Goal: Task Accomplishment & Management: Complete application form

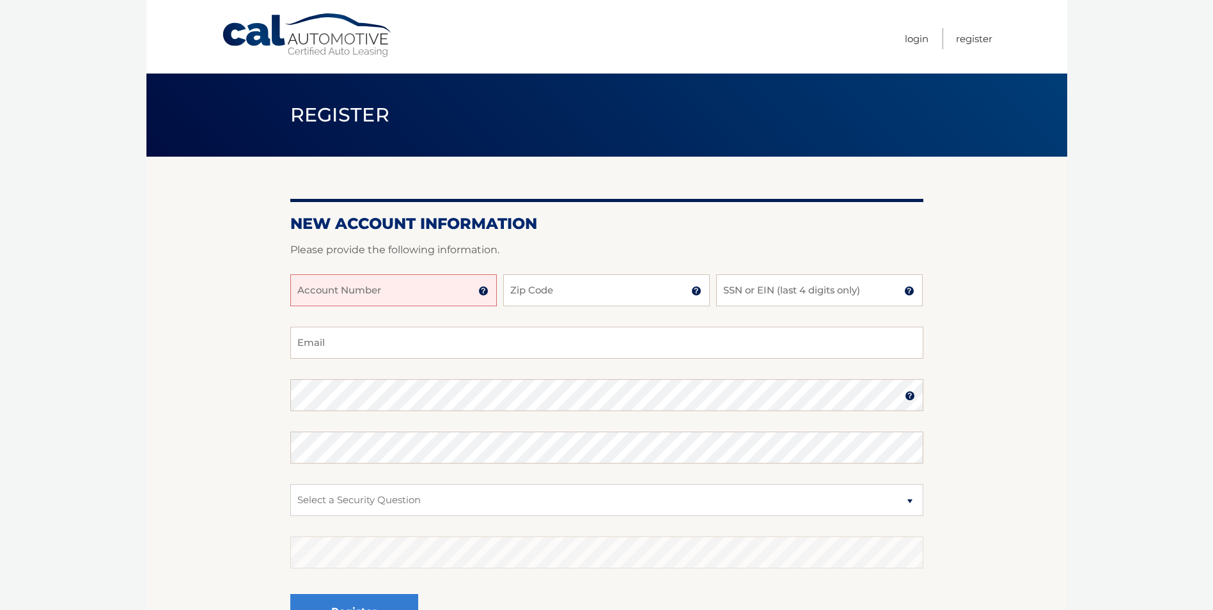
click at [298, 285] on input "Account Number" at bounding box center [393, 290] width 206 height 32
paste input "444 555 291"
click at [554, 294] on input "Zip Code" at bounding box center [606, 290] width 206 height 32
click at [367, 292] on input "444 555 291" at bounding box center [393, 290] width 206 height 32
click at [362, 295] on input "444 555 291" at bounding box center [393, 290] width 206 height 32
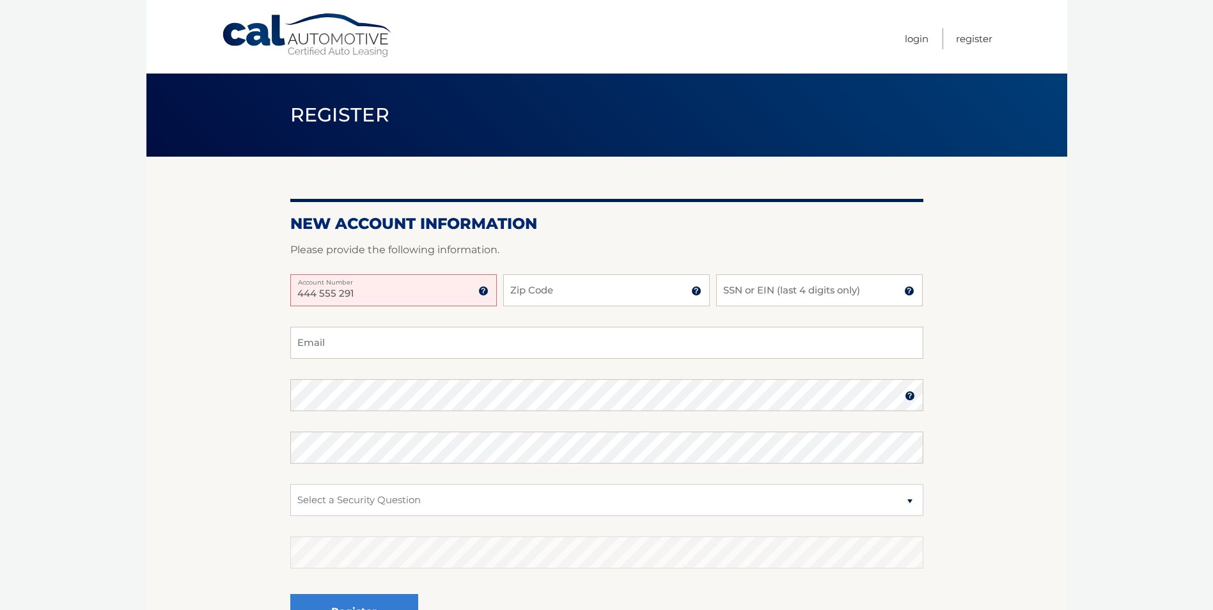
click at [485, 286] on img at bounding box center [483, 291] width 10 height 10
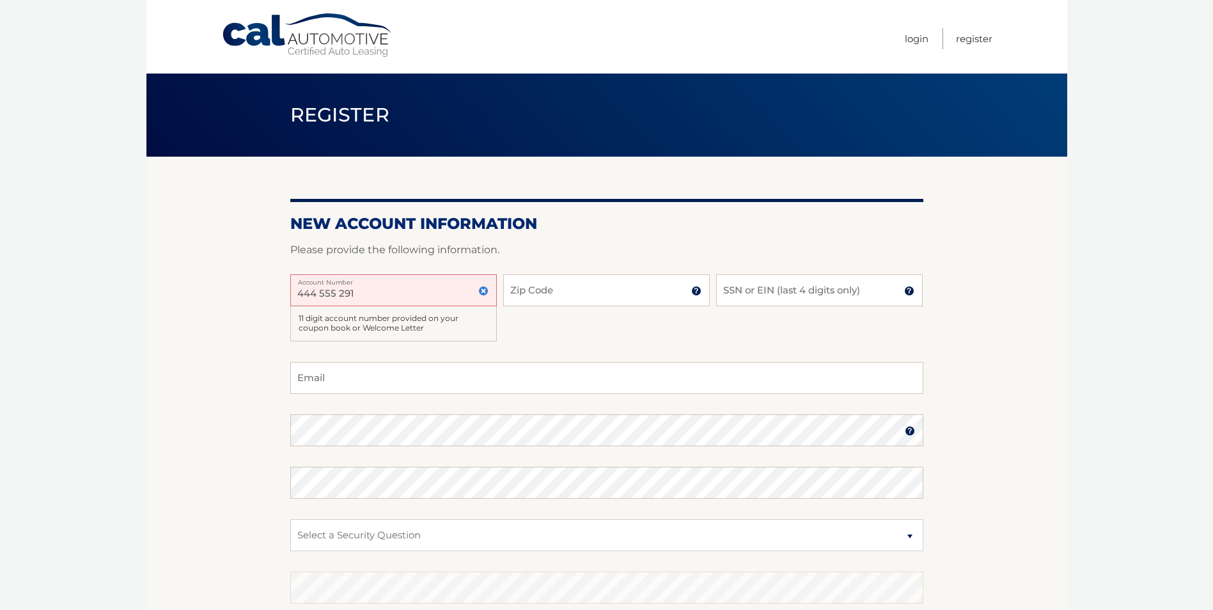
click at [356, 292] on input "444 555 291" at bounding box center [393, 290] width 206 height 32
click at [339, 292] on input "444 555 291" at bounding box center [393, 290] width 206 height 32
type input "44455529169"
type input "33189"
type input "0867"
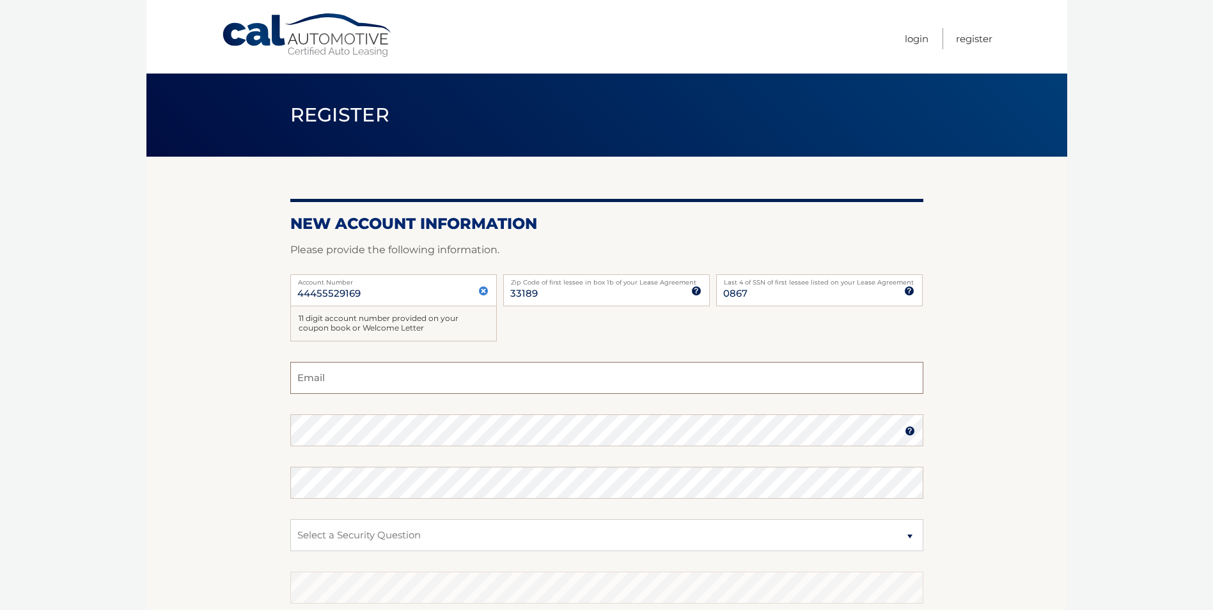
click at [311, 375] on input "Email" at bounding box center [606, 378] width 633 height 32
click at [304, 373] on input "Email" at bounding box center [606, 378] width 633 height 32
paste input "[EMAIL_ADDRESS][DOMAIN_NAME]"
type input "[EMAIL_ADDRESS][DOMAIN_NAME]"
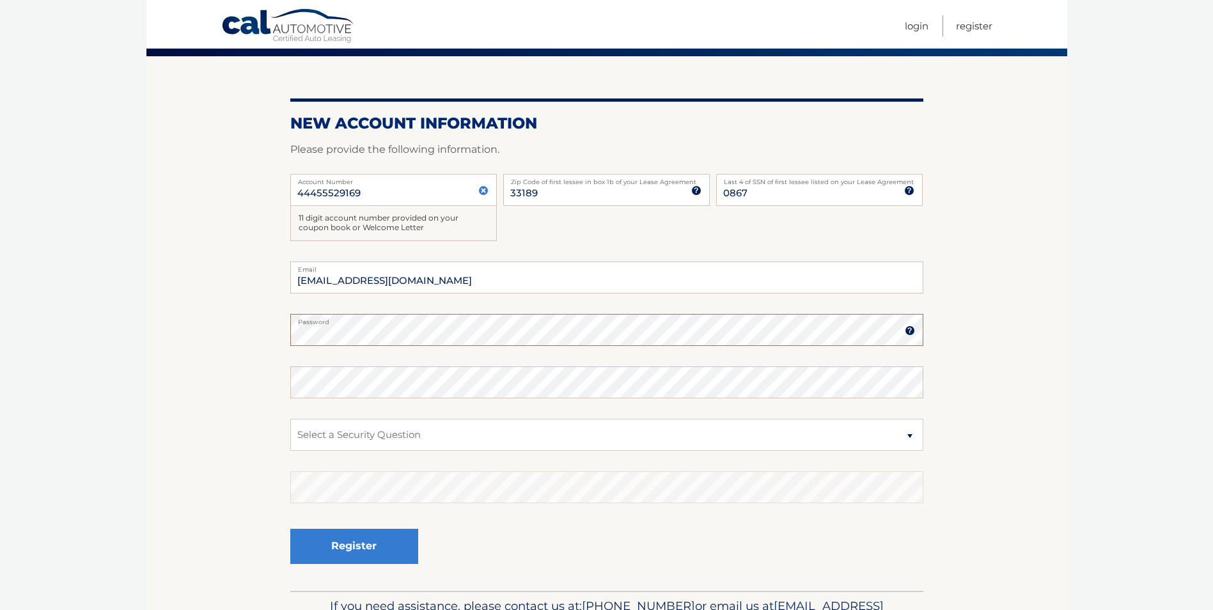
scroll to position [128, 0]
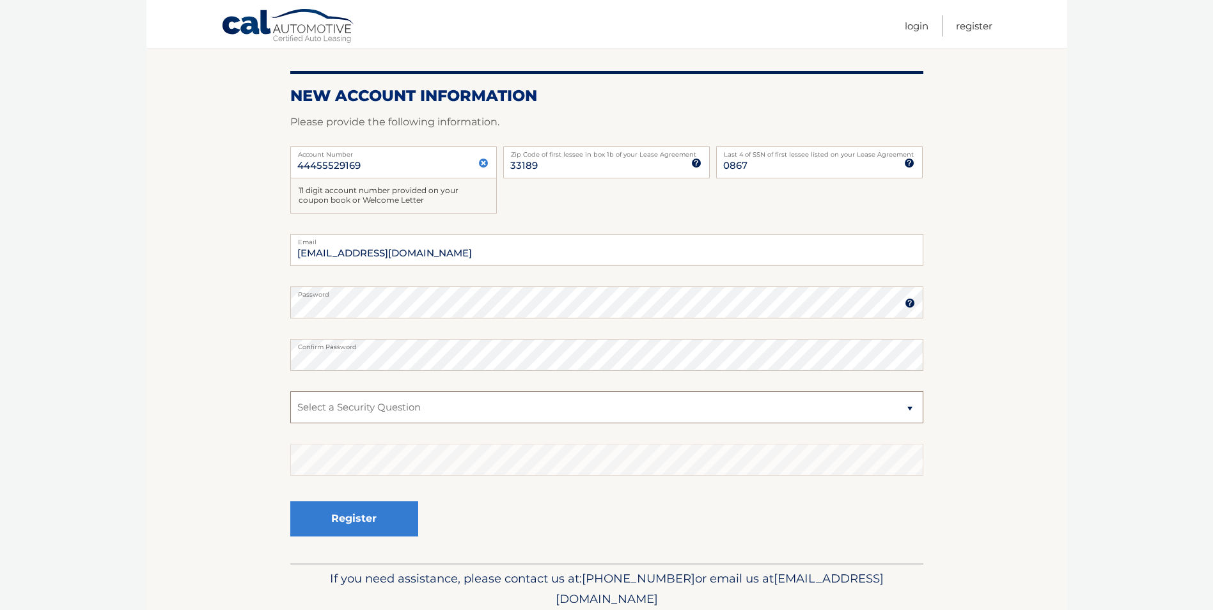
click at [335, 407] on select "Select a Security Question What was the name of your elementary school? What is…" at bounding box center [606, 407] width 633 height 32
select select "5"
click at [290, 391] on select "Select a Security Question What was the name of your elementary school? What is…" at bounding box center [606, 407] width 633 height 32
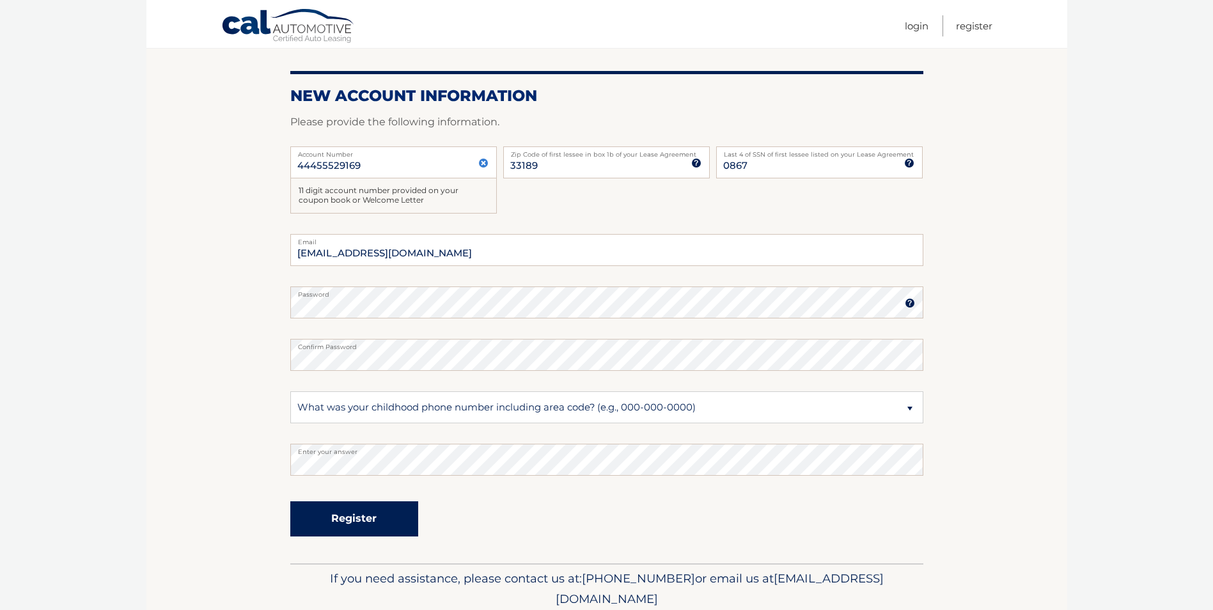
click at [356, 519] on button "Register" at bounding box center [354, 518] width 128 height 35
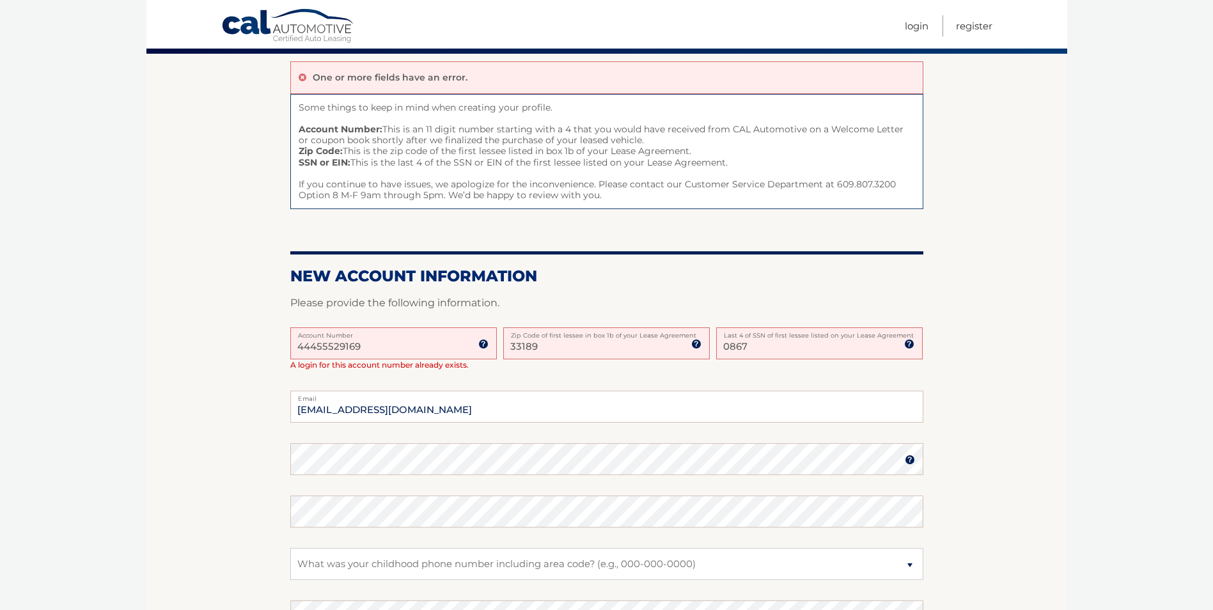
scroll to position [128, 0]
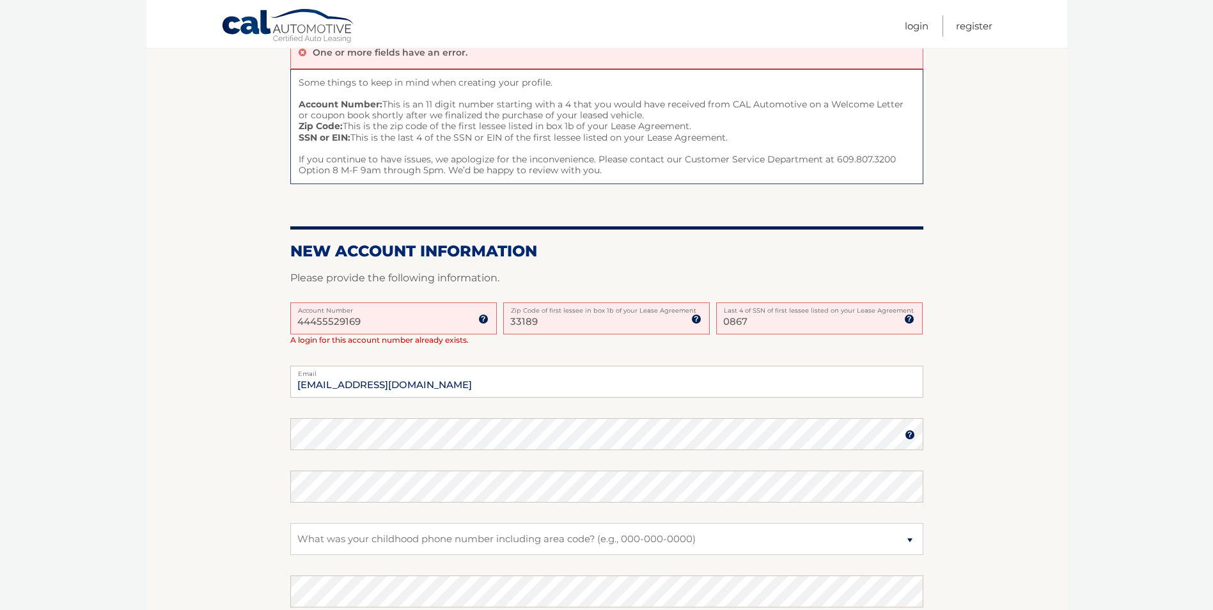
click at [379, 321] on input "44455529169" at bounding box center [393, 318] width 206 height 32
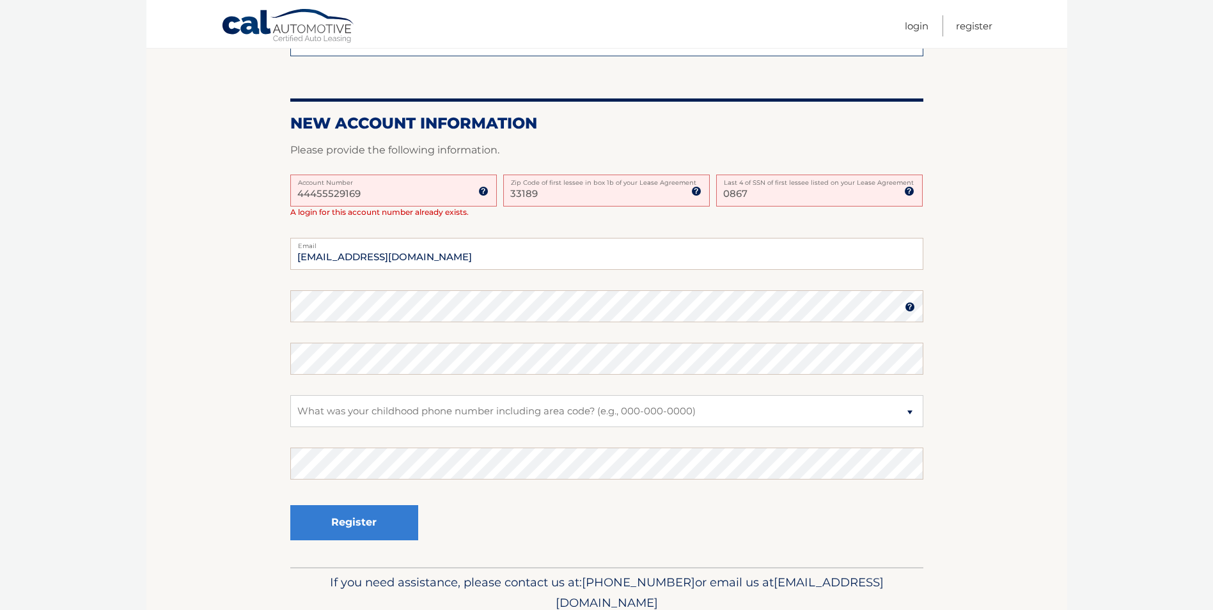
scroll to position [0, 0]
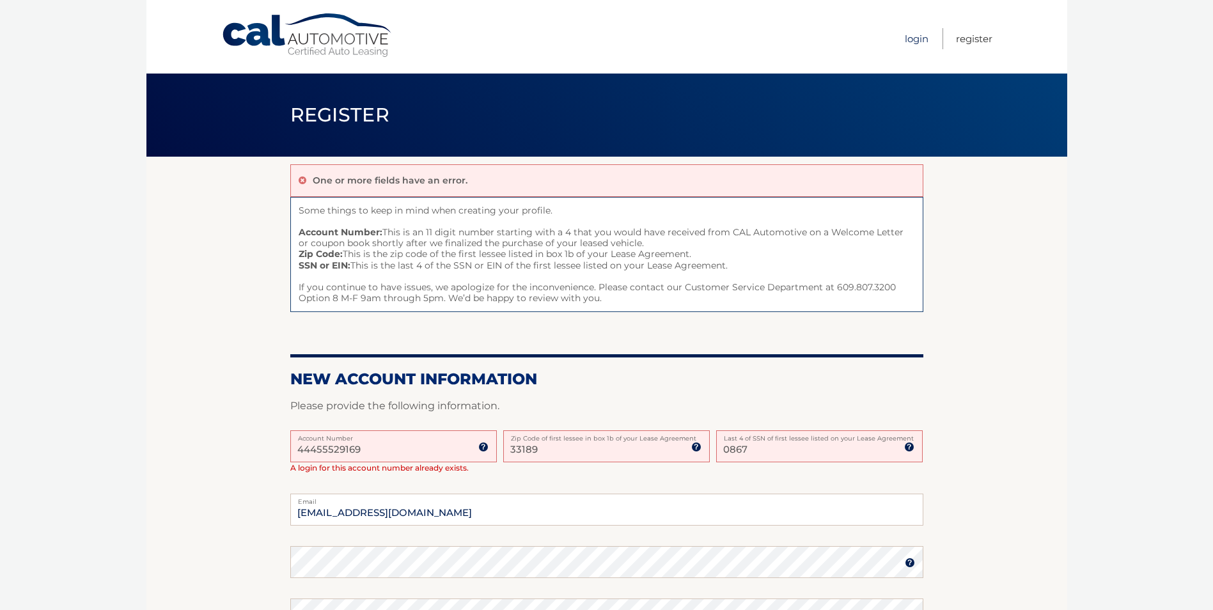
click at [914, 37] on link "Login" at bounding box center [917, 38] width 24 height 21
